Goal: Task Accomplishment & Management: Manage account settings

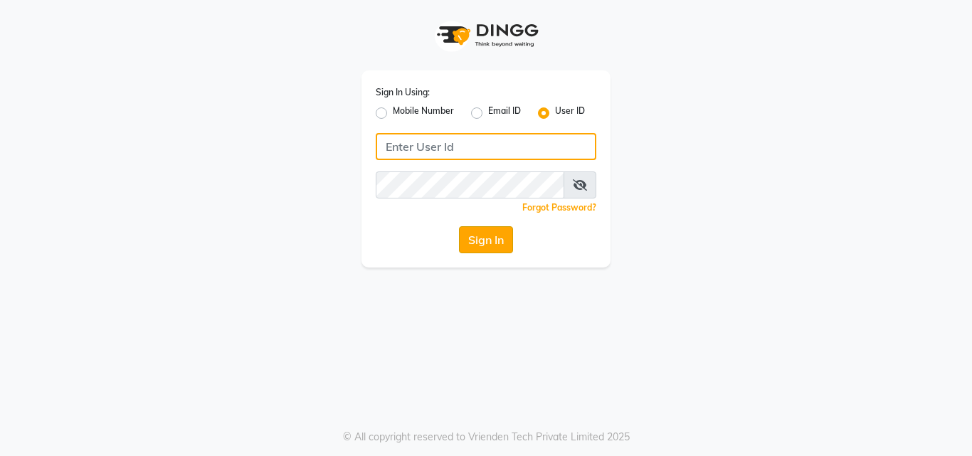
type input "deepbreath"
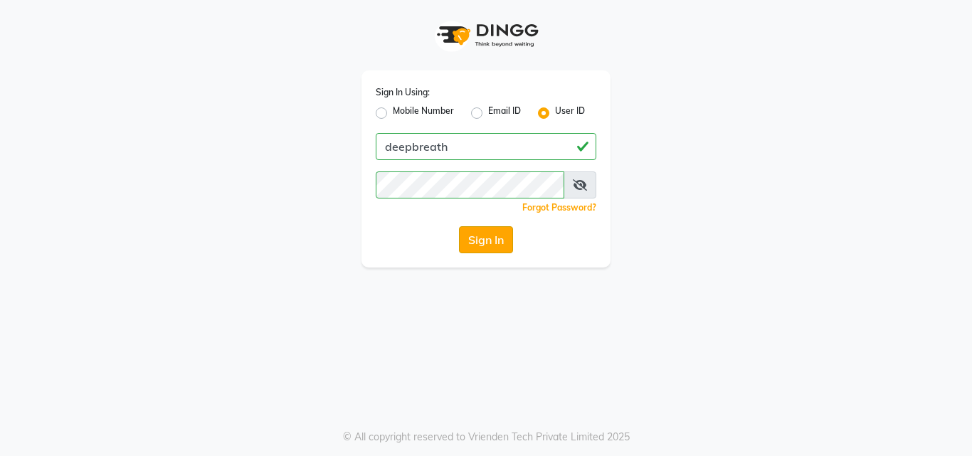
click at [489, 248] on button "Sign In" at bounding box center [486, 239] width 54 height 27
